Goal: Book appointment/travel/reservation

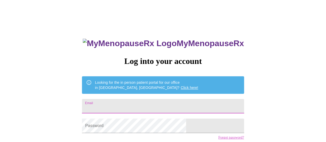
click at [146, 105] on input "Email" at bounding box center [163, 106] width 162 height 14
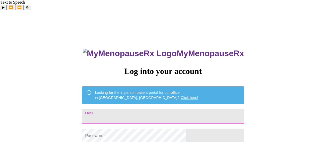
click at [146, 109] on input "Email" at bounding box center [163, 116] width 162 height 14
type input "[EMAIL_ADDRESS][DOMAIN_NAME]"
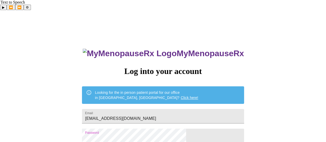
scroll to position [37, 0]
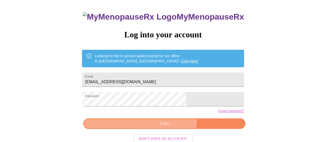
click at [169, 118] on button "Login" at bounding box center [164, 123] width 162 height 11
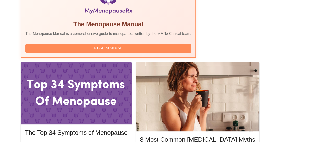
scroll to position [207, 0]
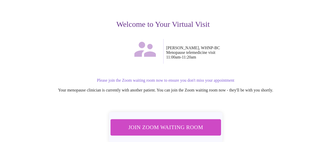
scroll to position [69, 0]
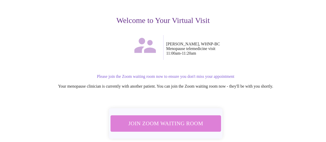
click at [180, 118] on span "Join Zoom Waiting Room" at bounding box center [166, 123] width 98 height 10
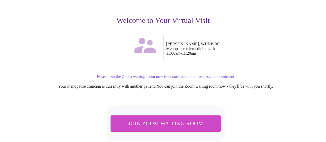
click at [266, 44] on p "[PERSON_NAME], WHNP-BC Menopause telemedicine visit 11:00am - 11:20am" at bounding box center [242, 49] width 152 height 14
click at [204, 118] on span "Join Zoom Waiting Room" at bounding box center [165, 123] width 97 height 10
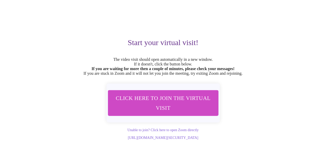
scroll to position [48, 0]
